Goal: Task Accomplishment & Management: Complete application form

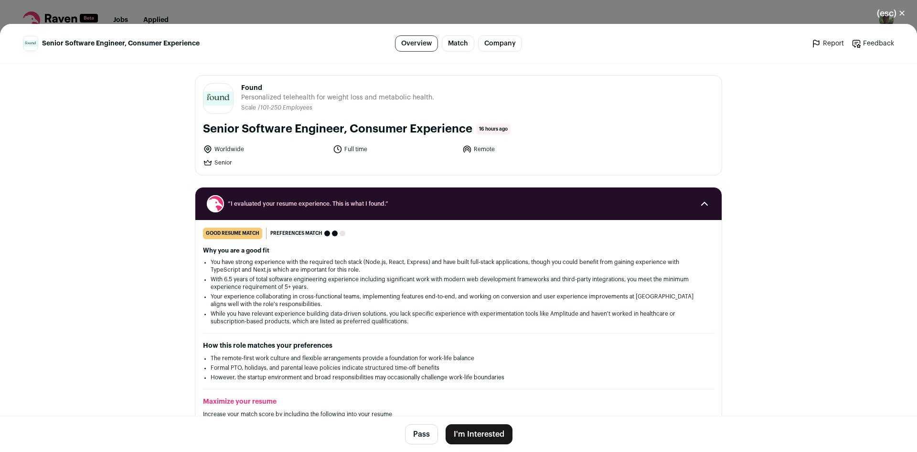
click at [252, 87] on span "Found" at bounding box center [337, 88] width 193 height 10
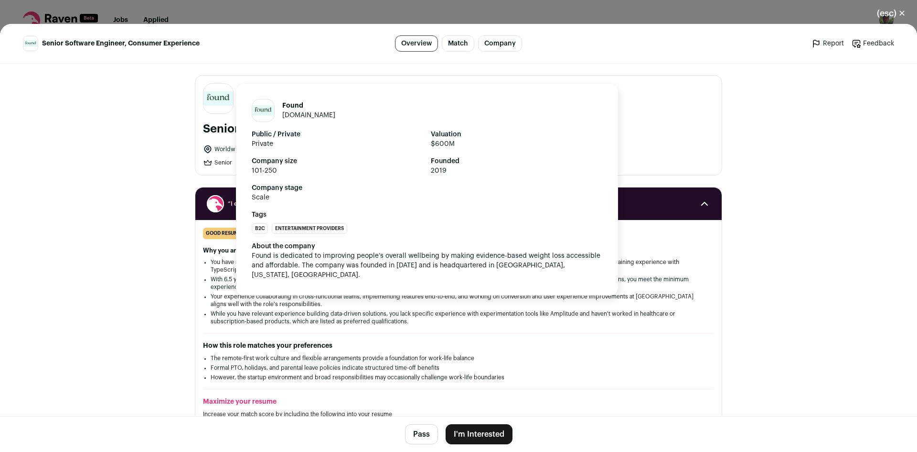
click at [295, 115] on link "[DOMAIN_NAME]" at bounding box center [308, 115] width 53 height 7
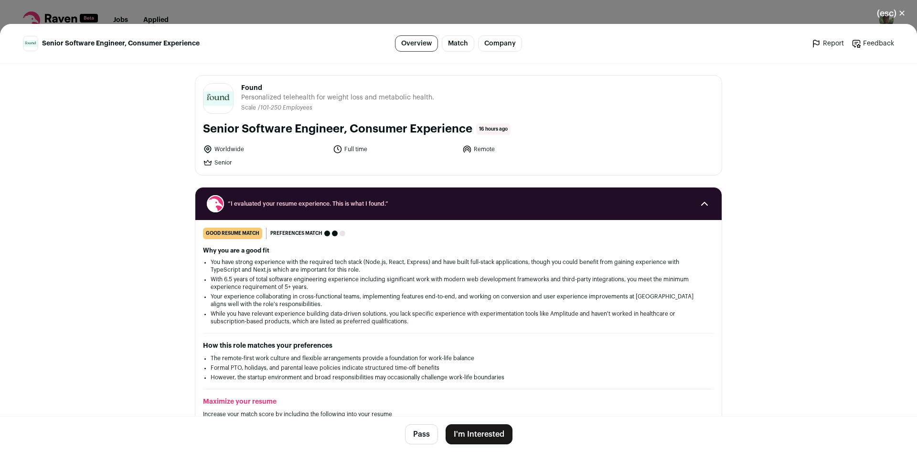
click at [471, 432] on button "I'm Interested" at bounding box center [479, 434] width 67 height 20
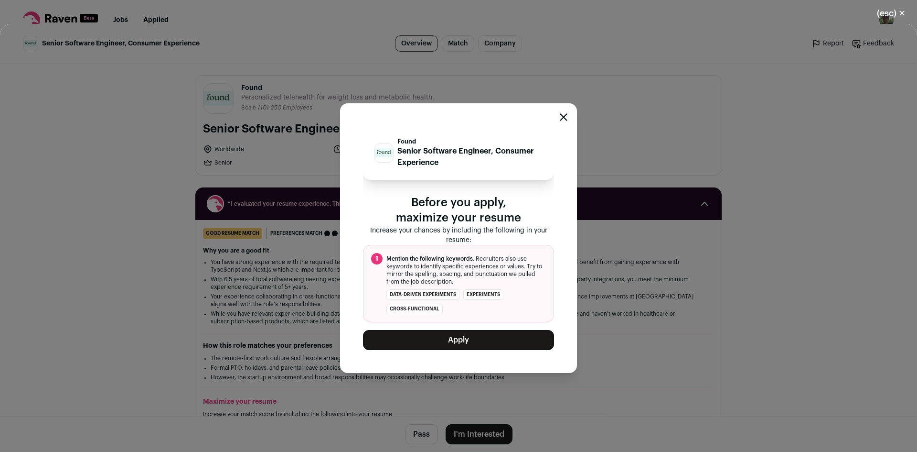
click at [475, 341] on button "Apply" at bounding box center [458, 340] width 191 height 20
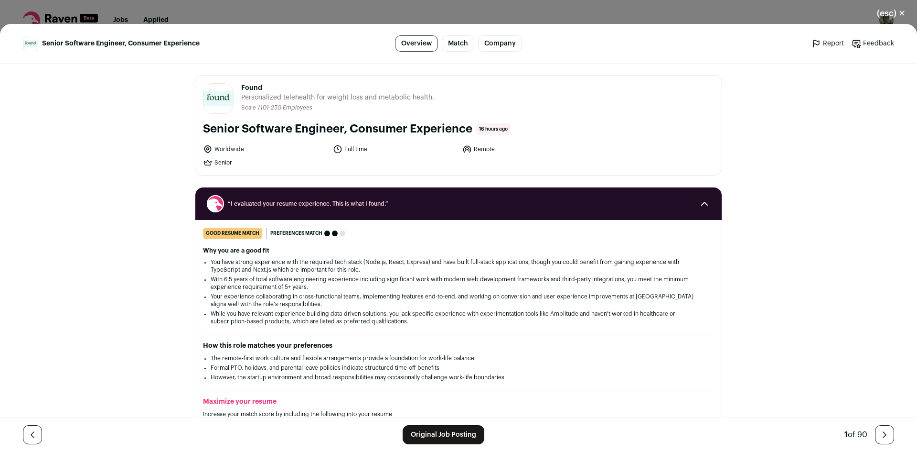
click at [897, 11] on button "(esc) ✕" at bounding box center [892, 13] width 52 height 21
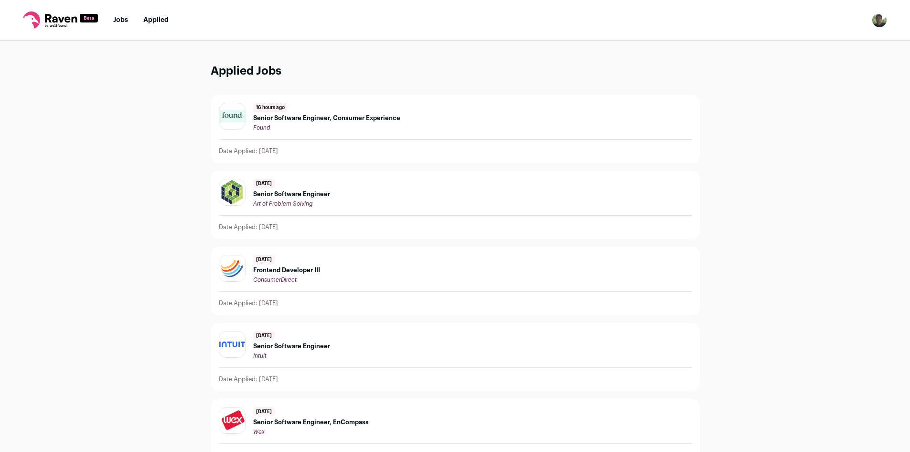
click at [156, 23] on link "Applied" at bounding box center [155, 20] width 25 height 7
click at [121, 20] on link "Jobs" at bounding box center [120, 20] width 15 height 7
